Goal: Task Accomplishment & Management: Manage account settings

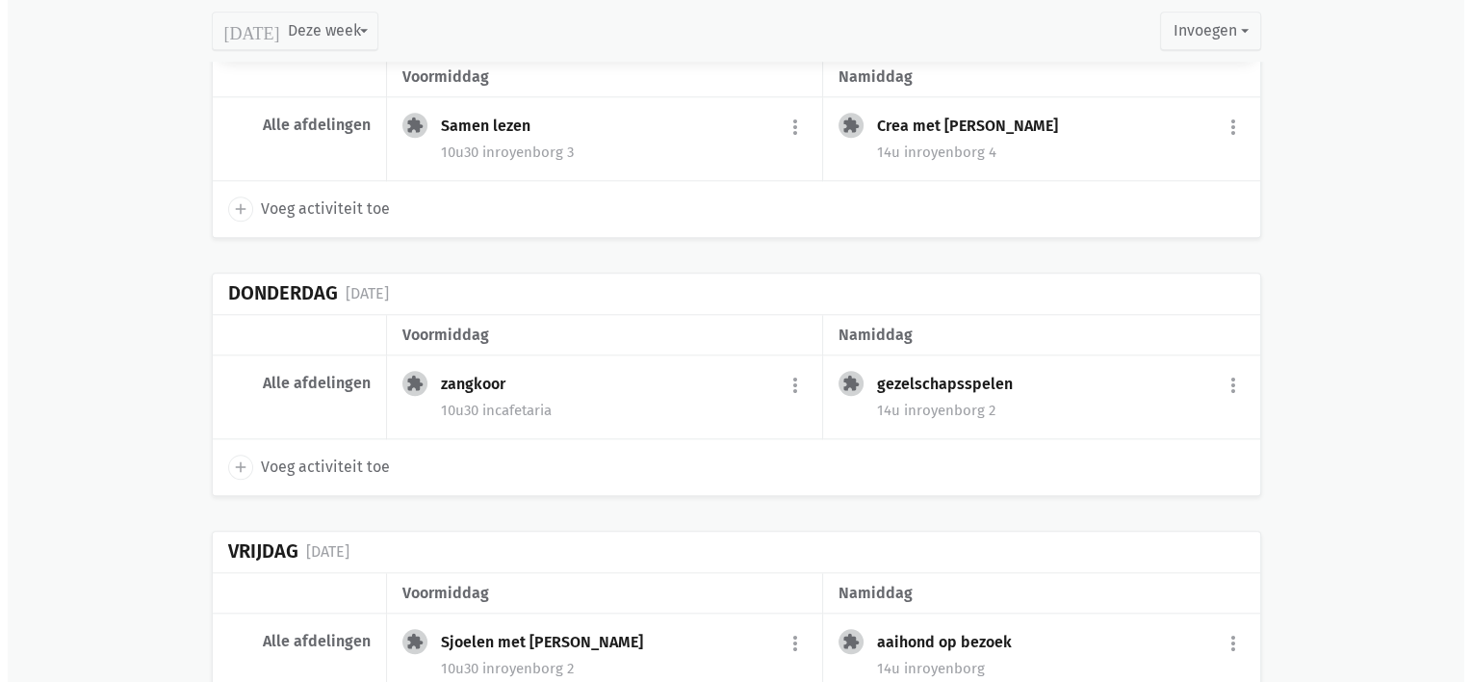
scroll to position [1870, 0]
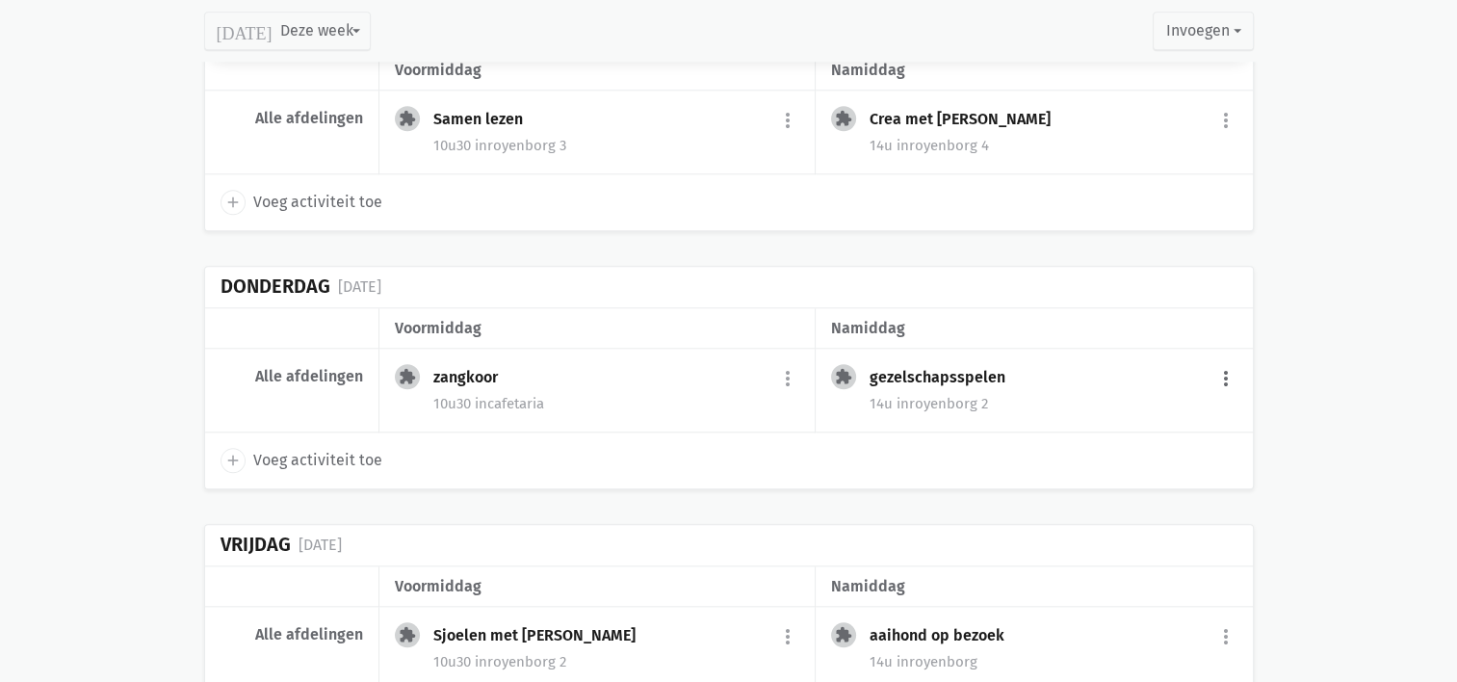
click at [1223, 375] on button "more_vert" at bounding box center [1225, 378] width 23 height 37
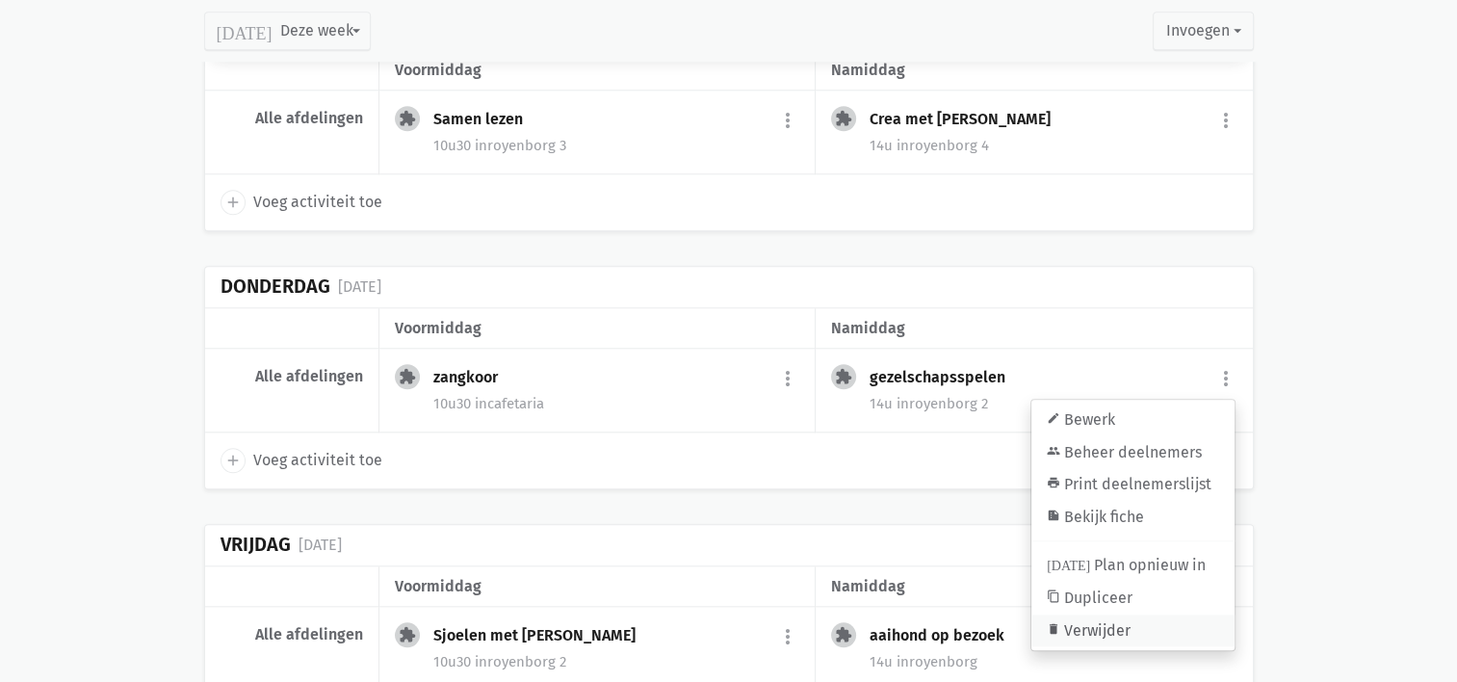
drag, startPoint x: 1128, startPoint y: 618, endPoint x: 791, endPoint y: 64, distance: 648.9
click at [1128, 618] on link "delete Verwijder" at bounding box center [1132, 630] width 203 height 33
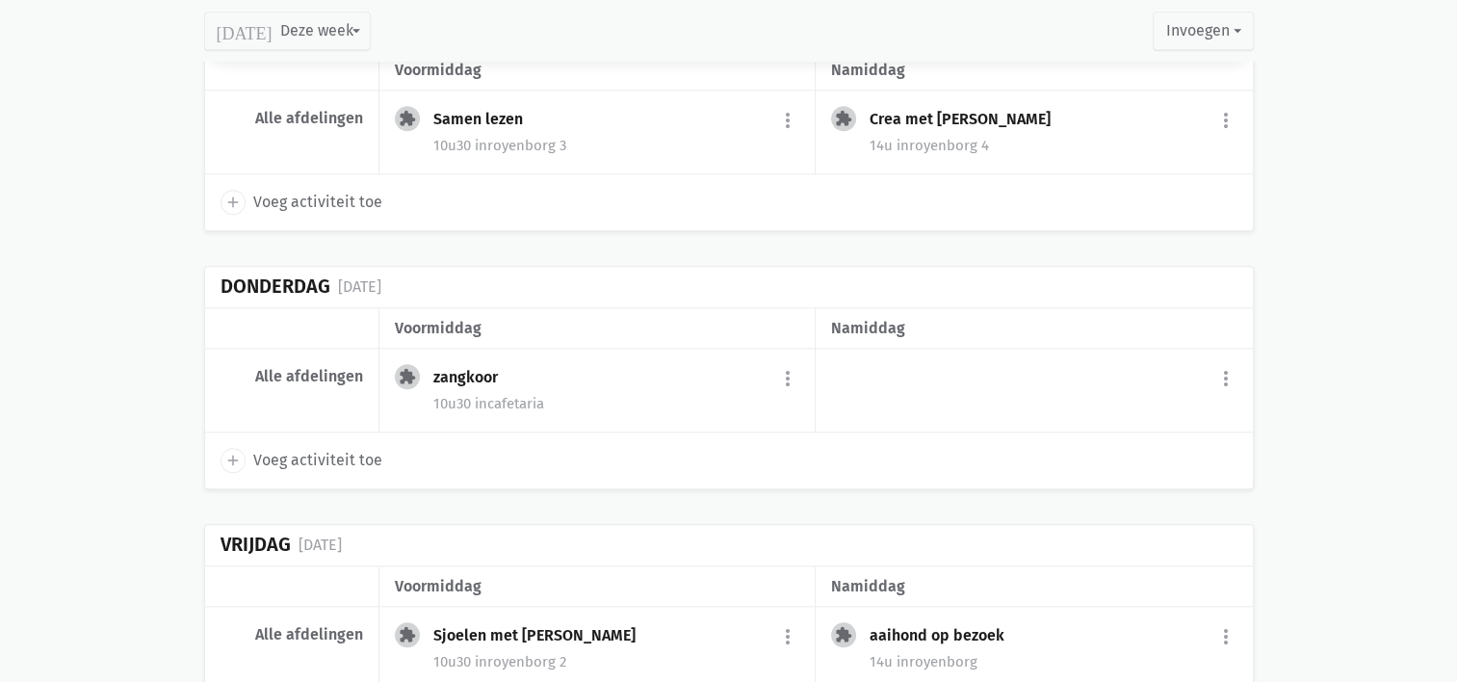
click at [235, 452] on icon "add" at bounding box center [232, 460] width 17 height 17
select select "14:00"
select select "15:00"
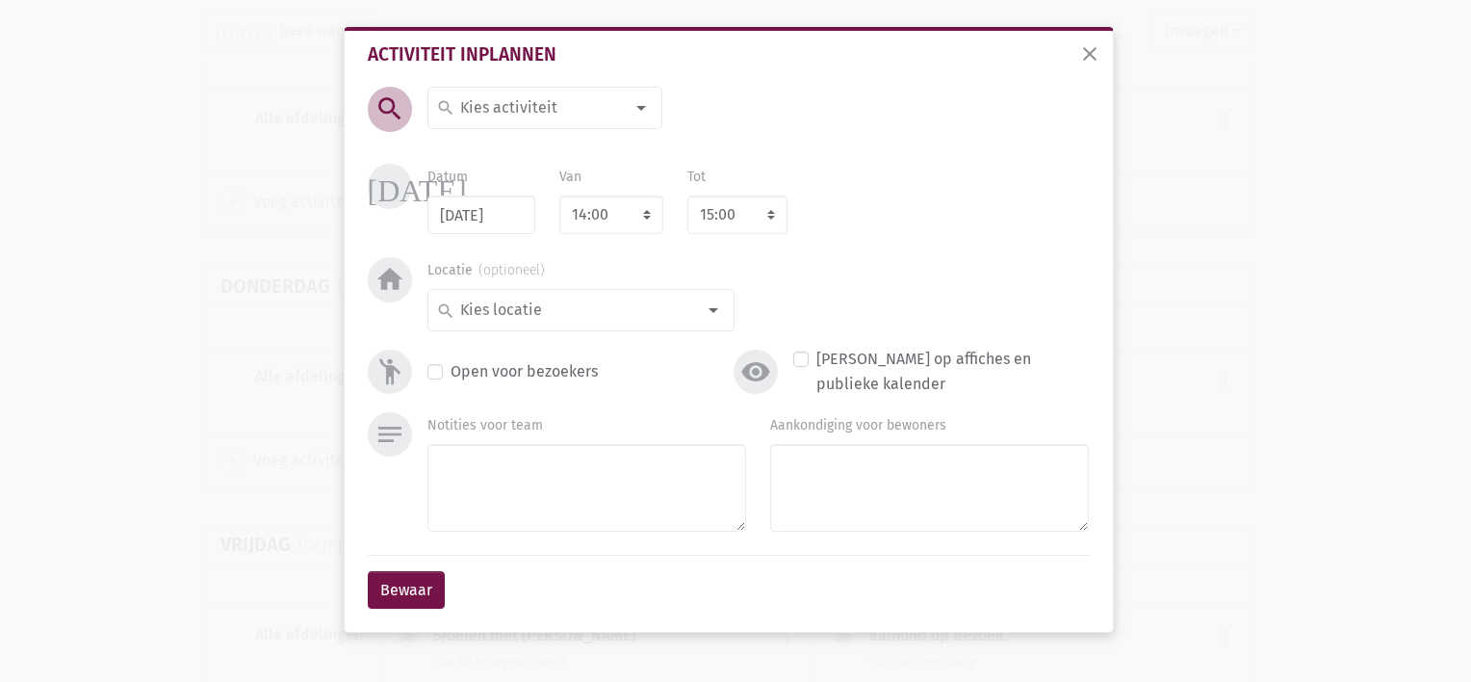
click at [494, 102] on input at bounding box center [540, 107] width 167 height 25
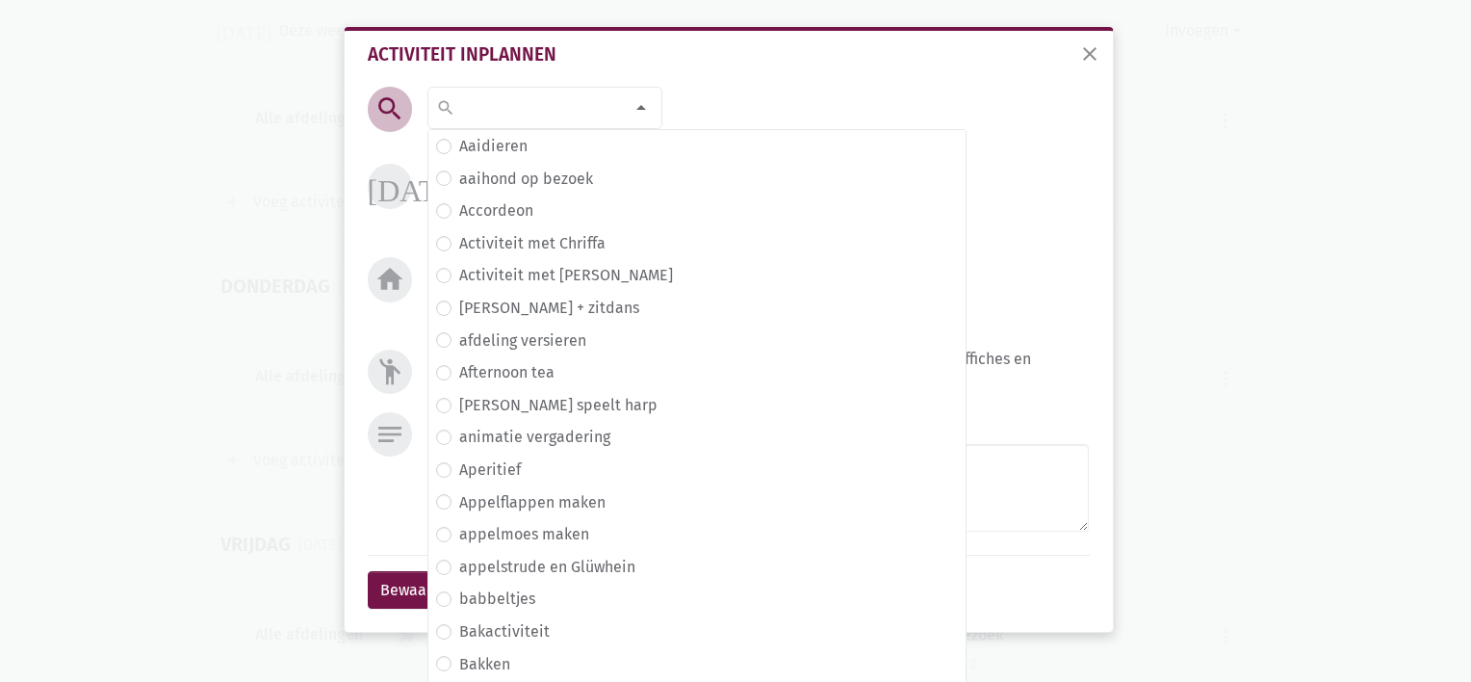
click at [494, 102] on input at bounding box center [540, 107] width 167 height 25
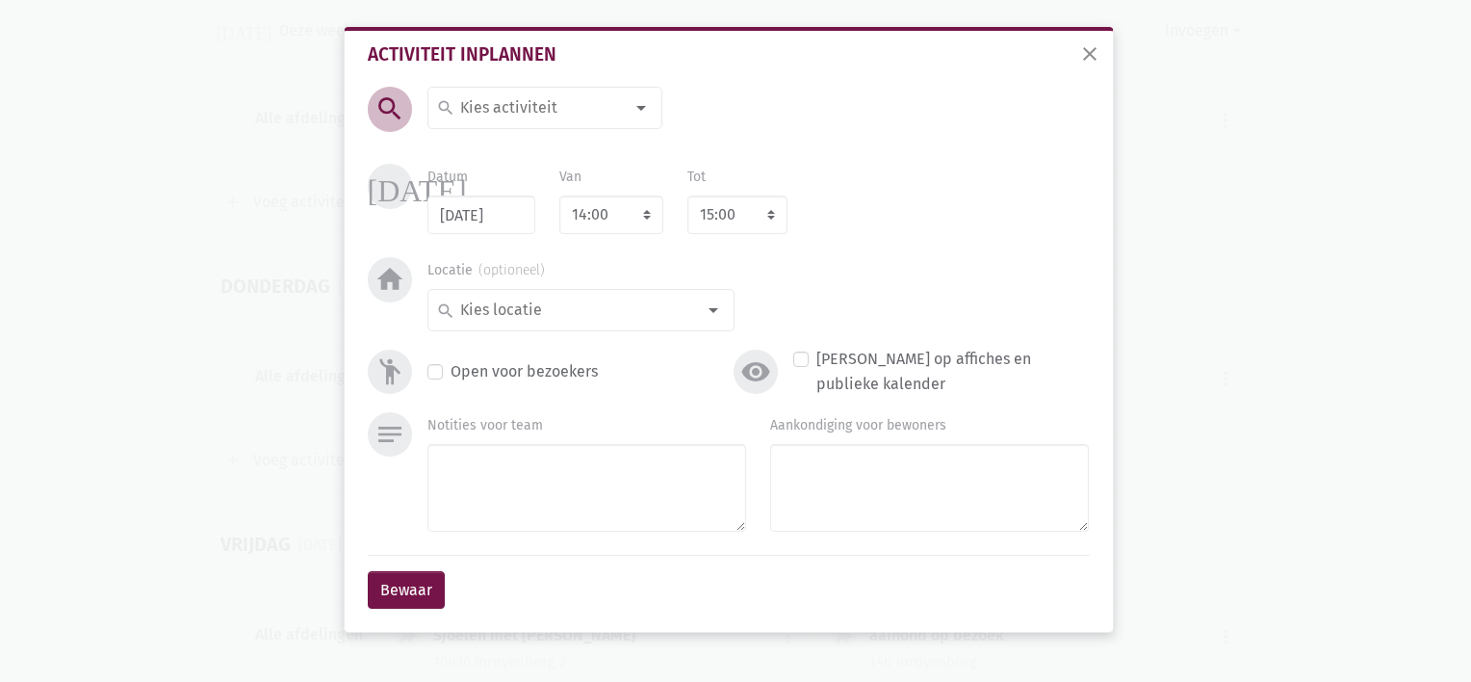
click at [494, 102] on input at bounding box center [540, 107] width 167 height 25
type input "handverzorging met An"
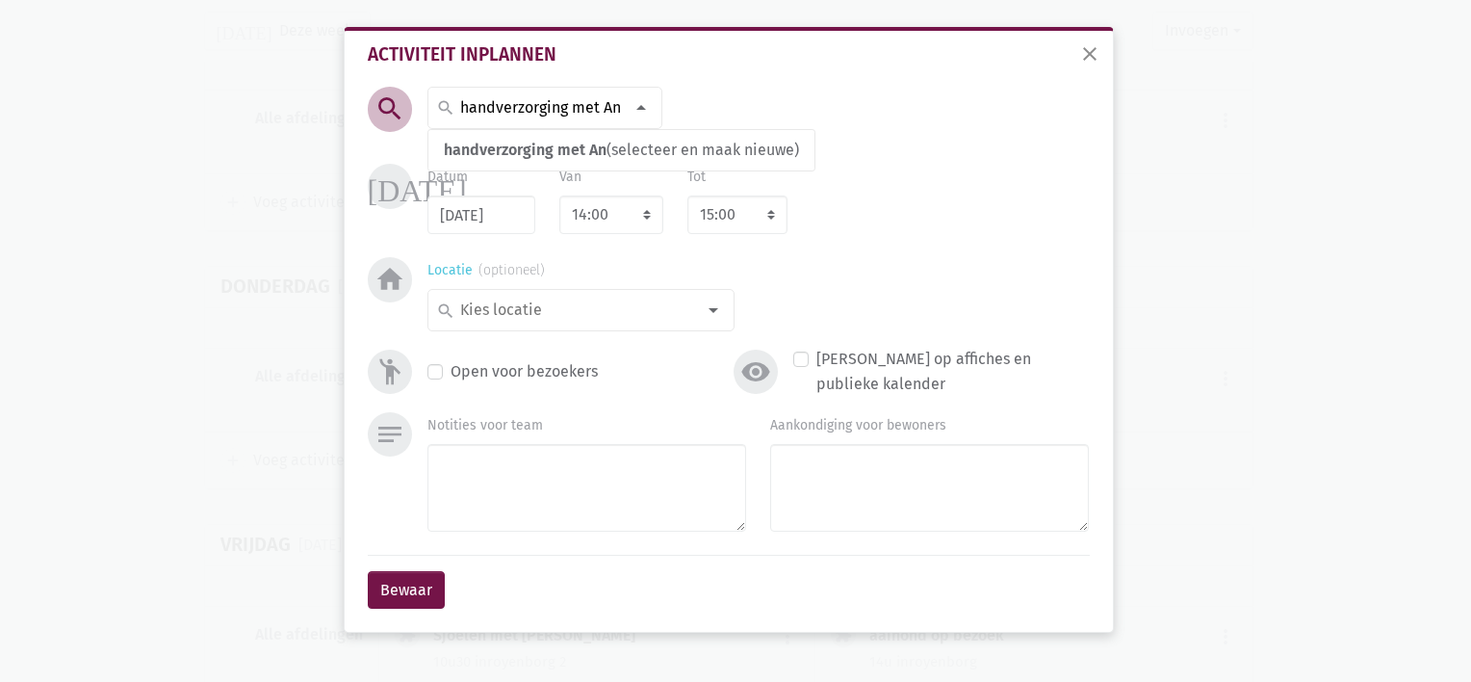
click at [547, 311] on input at bounding box center [576, 309] width 238 height 25
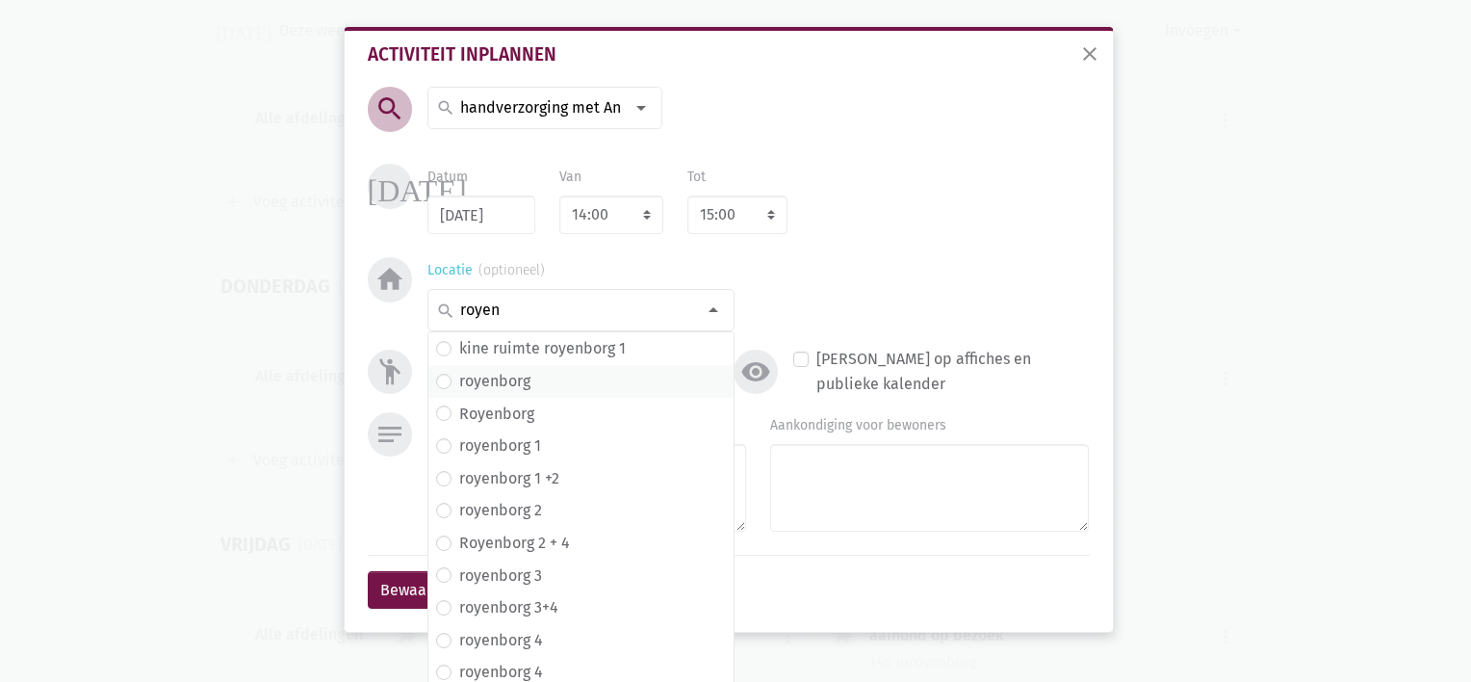
type input "royen"
click at [504, 381] on label "royenborg" at bounding box center [494, 381] width 71 height 25
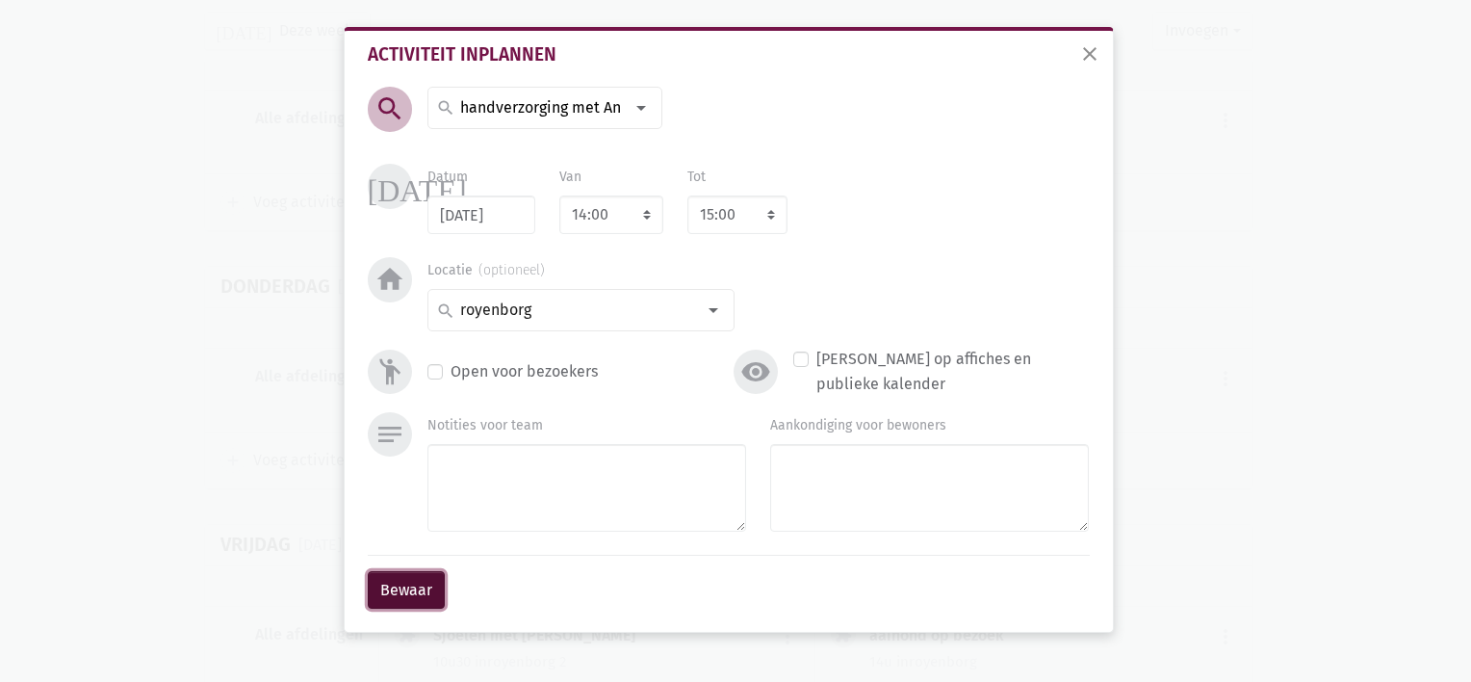
click at [402, 582] on button "Bewaar" at bounding box center [406, 590] width 77 height 39
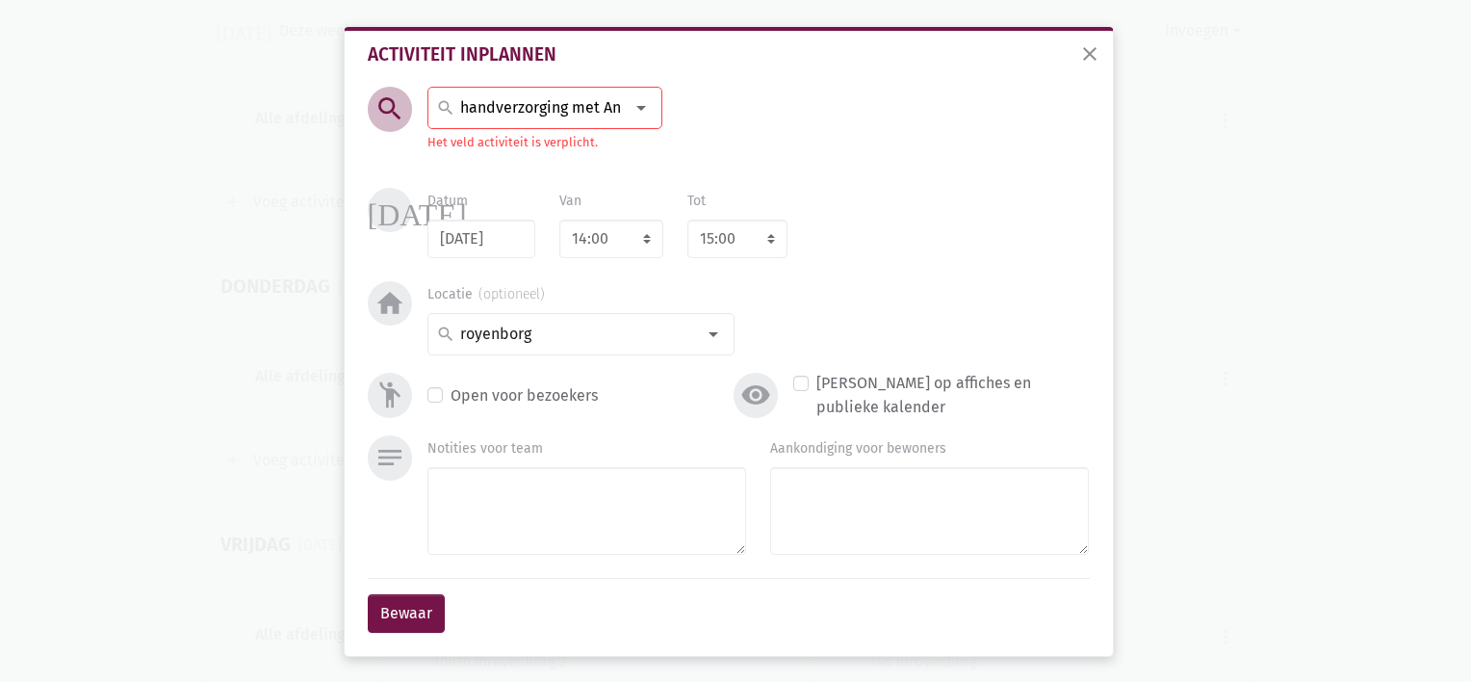
click at [594, 128] on div "handverzorging met An search" at bounding box center [544, 108] width 235 height 42
click at [573, 154] on span "handverzorging met An" at bounding box center [525, 150] width 163 height 18
click at [397, 609] on button "Bewaar" at bounding box center [406, 613] width 77 height 39
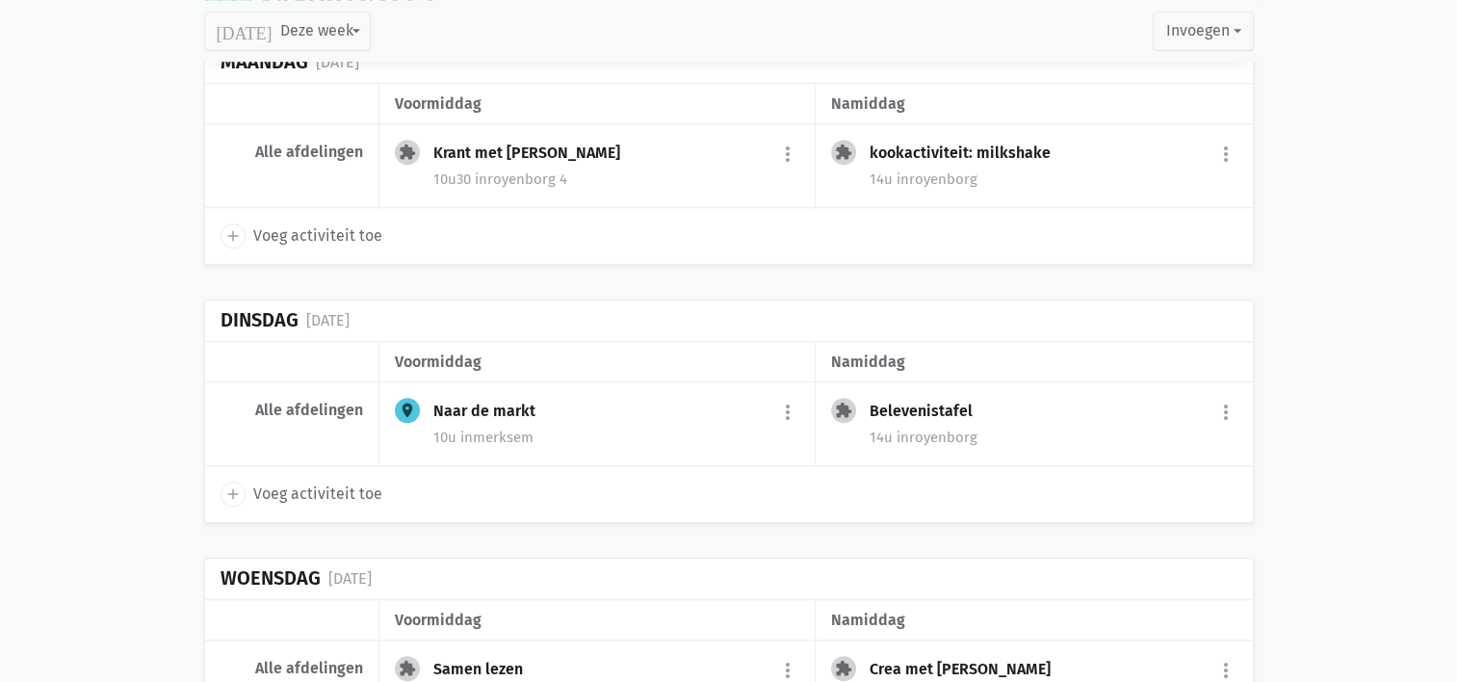
scroll to position [1330, 0]
